Goal: Find specific page/section: Find specific page/section

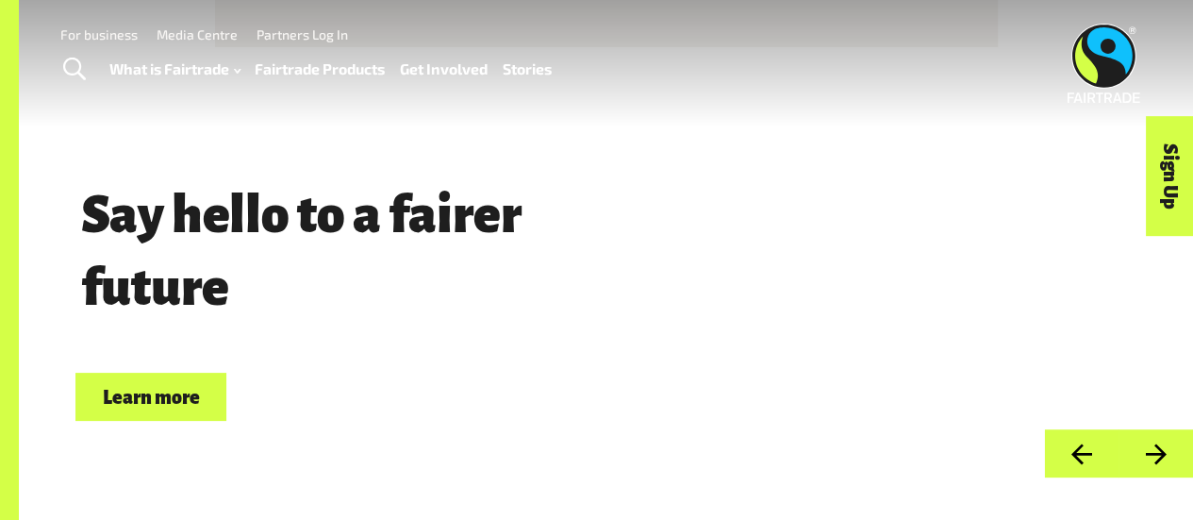
click at [370, 65] on link "Fairtrade Products" at bounding box center [320, 69] width 130 height 26
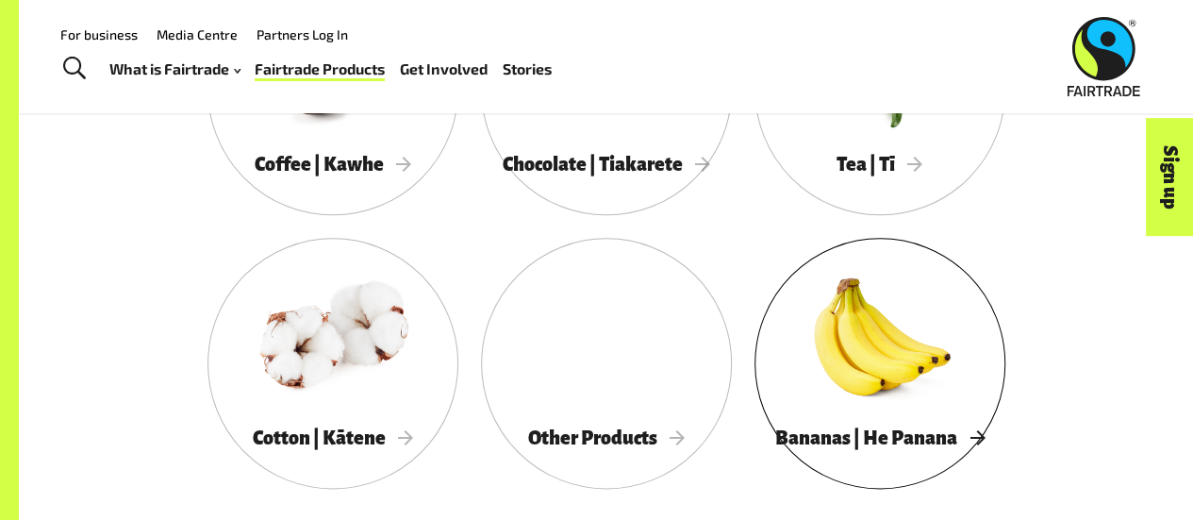
scroll to position [1087, 0]
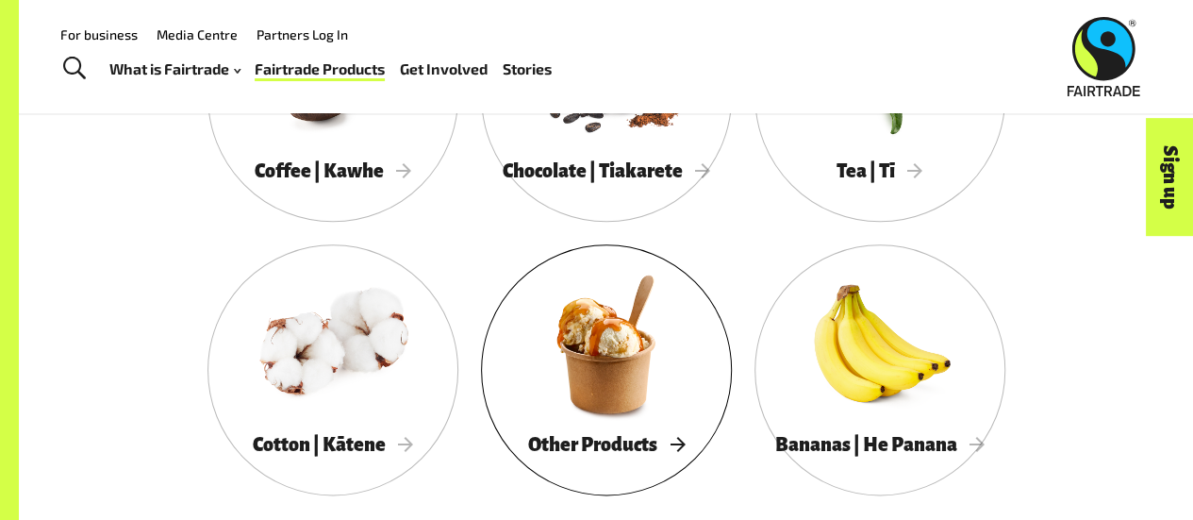
click at [640, 414] on div at bounding box center [606, 343] width 251 height 163
